Goal: Information Seeking & Learning: Learn about a topic

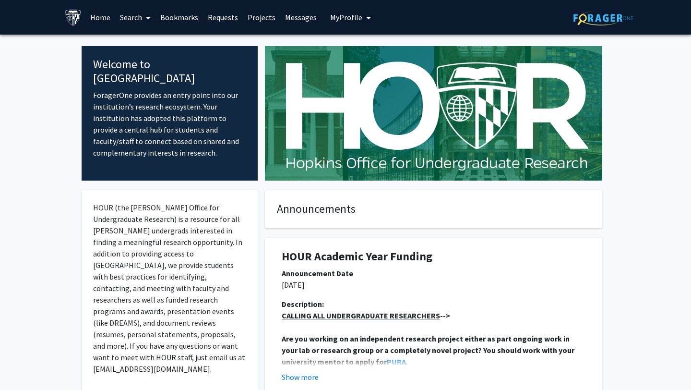
click at [248, 20] on link "Projects" at bounding box center [261, 17] width 37 height 34
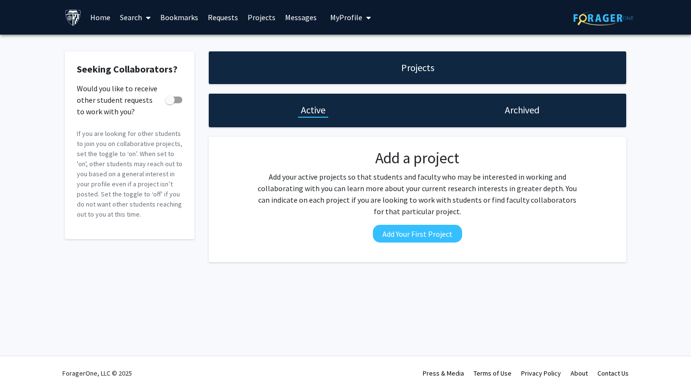
click at [124, 16] on link "Search" at bounding box center [135, 17] width 40 height 34
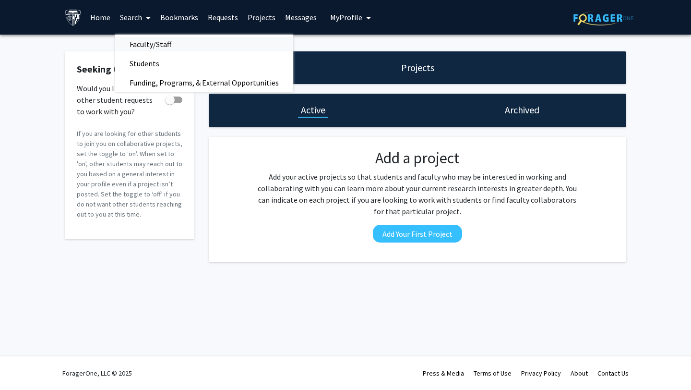
click at [139, 42] on span "Faculty/Staff" at bounding box center [150, 44] width 71 height 19
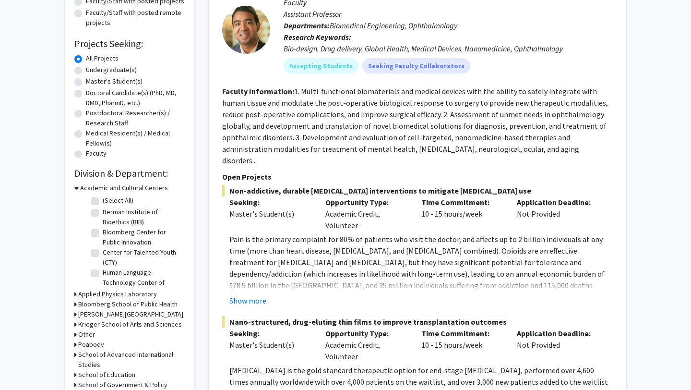
scroll to position [137, 0]
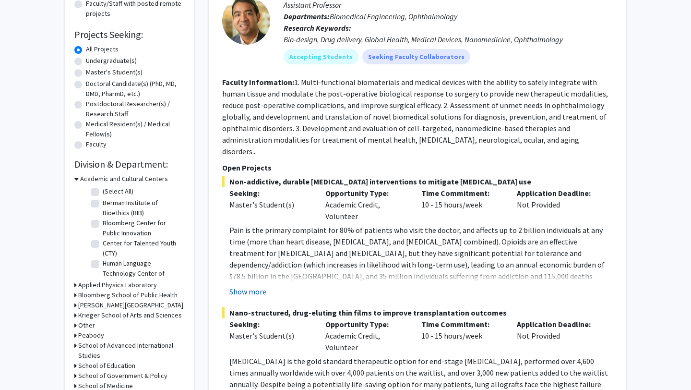
click at [262, 286] on button "Show more" at bounding box center [248, 292] width 37 height 12
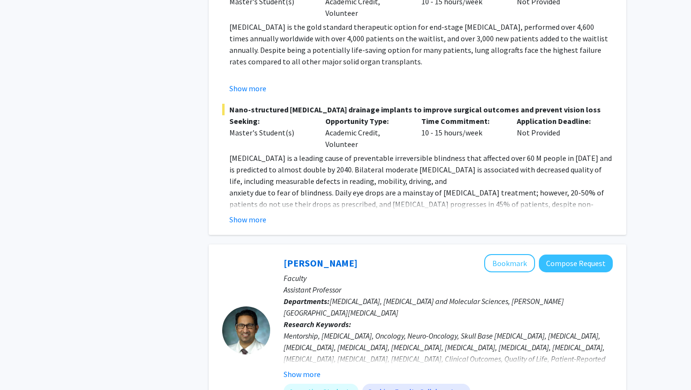
scroll to position [577, 0]
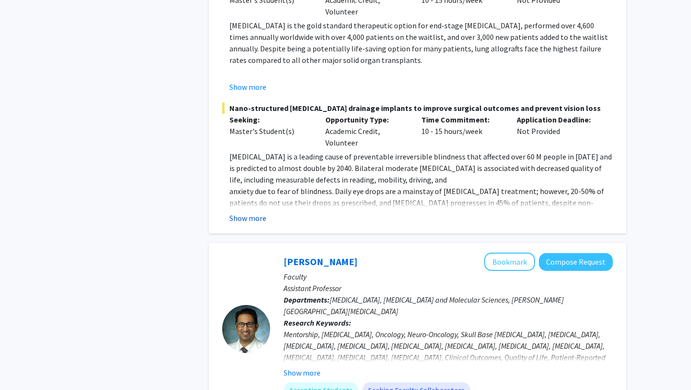
click at [255, 212] on button "Show more" at bounding box center [248, 218] width 37 height 12
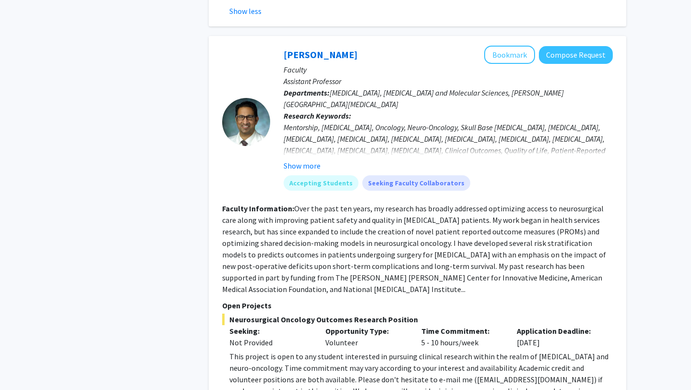
scroll to position [919, 0]
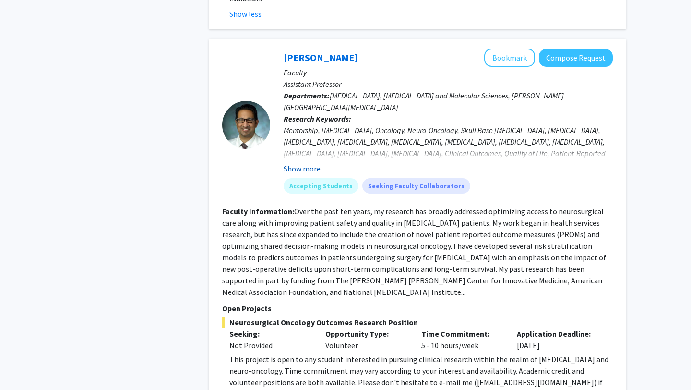
click at [316, 163] on button "Show more" at bounding box center [302, 169] width 37 height 12
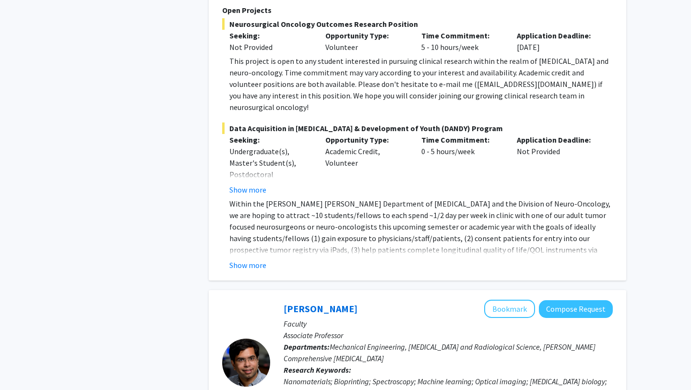
scroll to position [1253, 0]
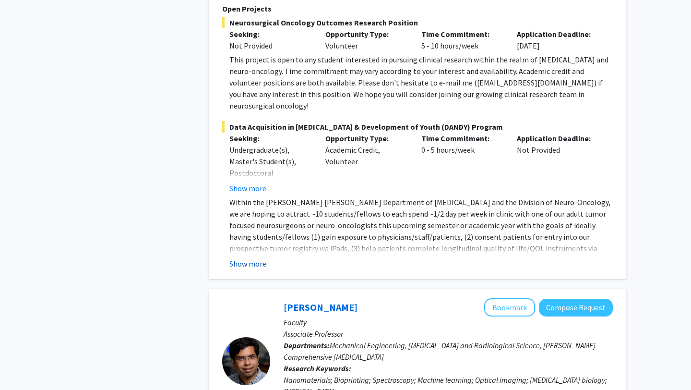
click at [262, 258] on button "Show more" at bounding box center [248, 264] width 37 height 12
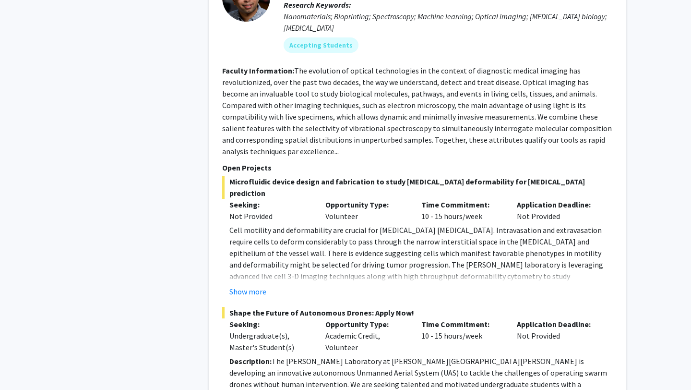
scroll to position [1733, 0]
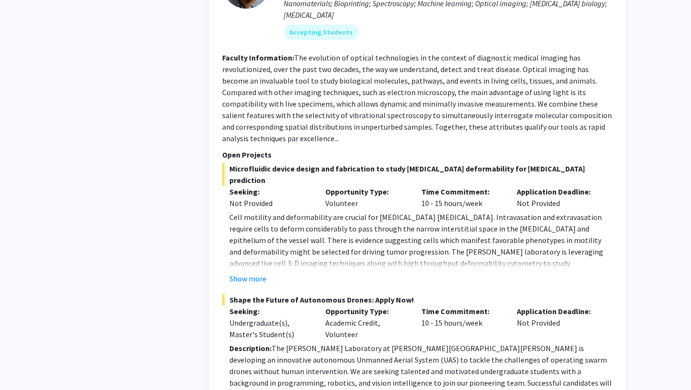
scroll to position [1717, 0]
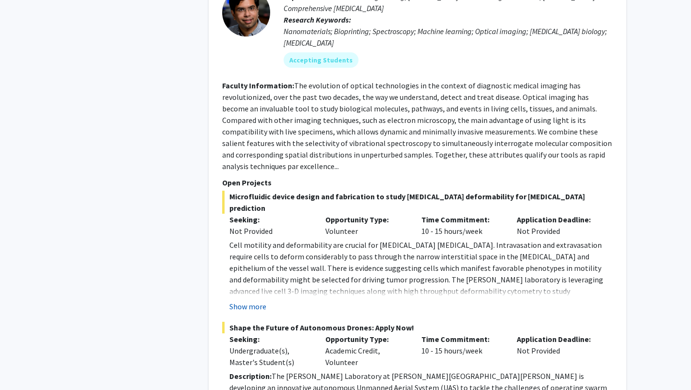
click at [248, 301] on button "Show more" at bounding box center [248, 307] width 37 height 12
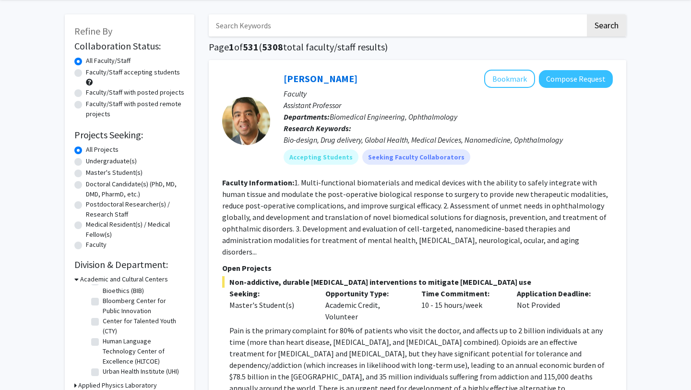
scroll to position [46, 0]
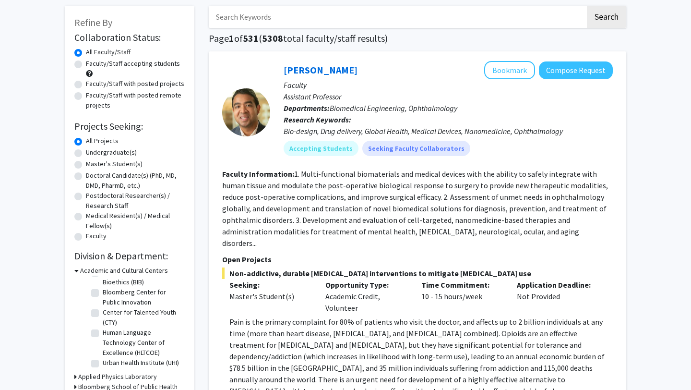
click at [145, 95] on label "Faculty/Staff with posted remote projects" at bounding box center [135, 100] width 99 height 20
click at [92, 95] on input "Faculty/Staff with posted remote projects" at bounding box center [89, 93] width 6 height 6
radio input "true"
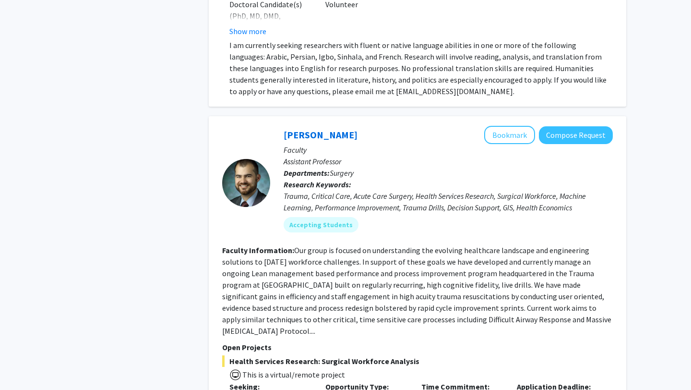
scroll to position [809, 0]
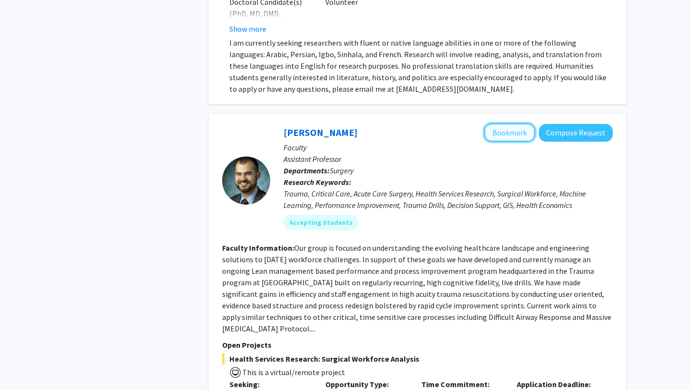
click at [509, 123] on button "Bookmark" at bounding box center [509, 132] width 51 height 18
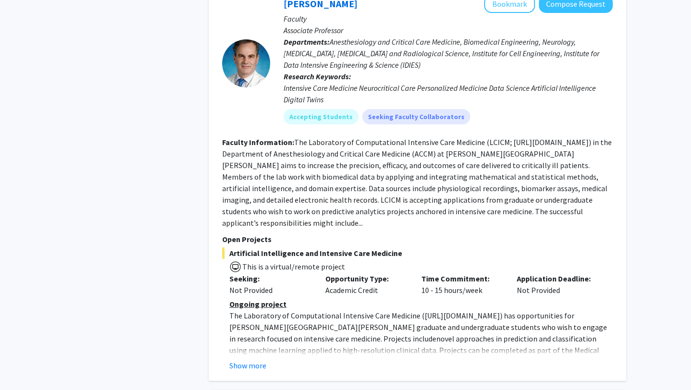
scroll to position [1721, 0]
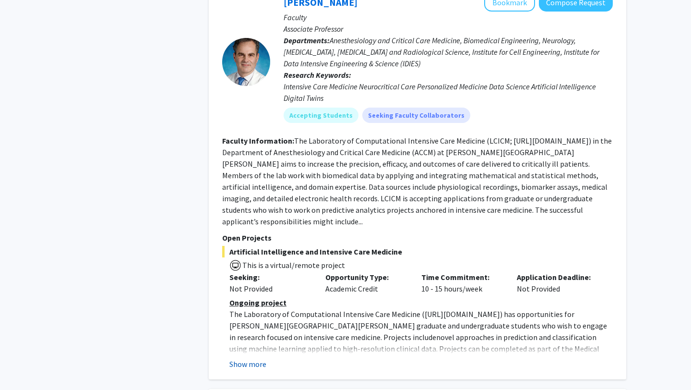
click at [258, 358] on button "Show more" at bounding box center [248, 364] width 37 height 12
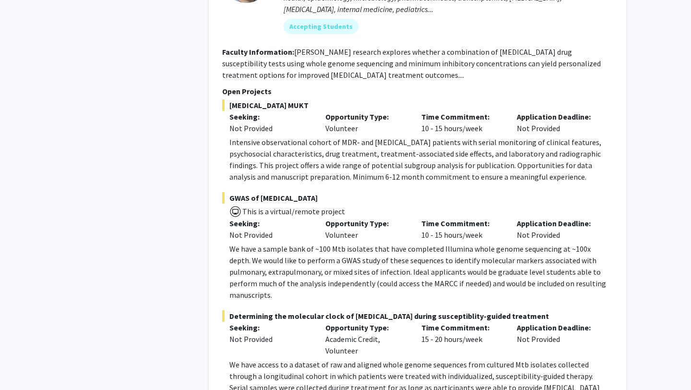
scroll to position [3457, 0]
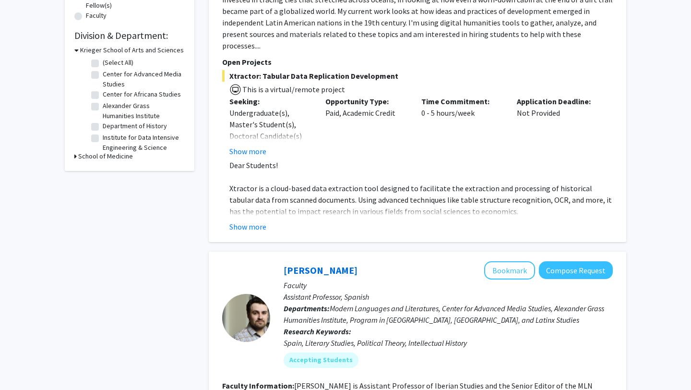
scroll to position [279, 0]
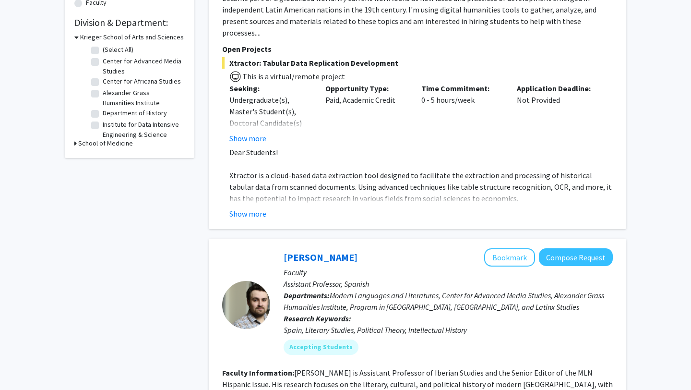
click at [260, 181] on fg-read-more "Dear Students! Xtractor is a cloud-based data extraction tool designed to facil…" at bounding box center [417, 182] width 391 height 73
click at [251, 208] on button "Show more" at bounding box center [248, 214] width 37 height 12
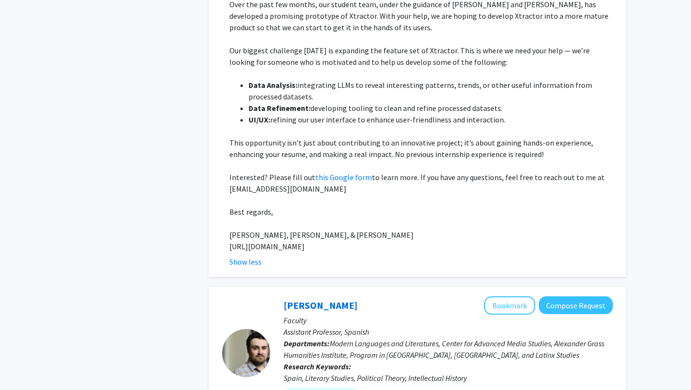
scroll to position [496, 0]
click at [333, 171] on p "Interested? Please fill out this Google form to learn more. If you have any que…" at bounding box center [422, 182] width 384 height 23
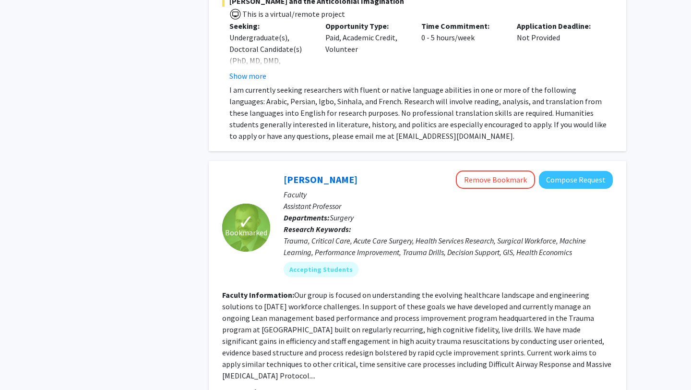
scroll to position [990, 0]
